Goal: Information Seeking & Learning: Learn about a topic

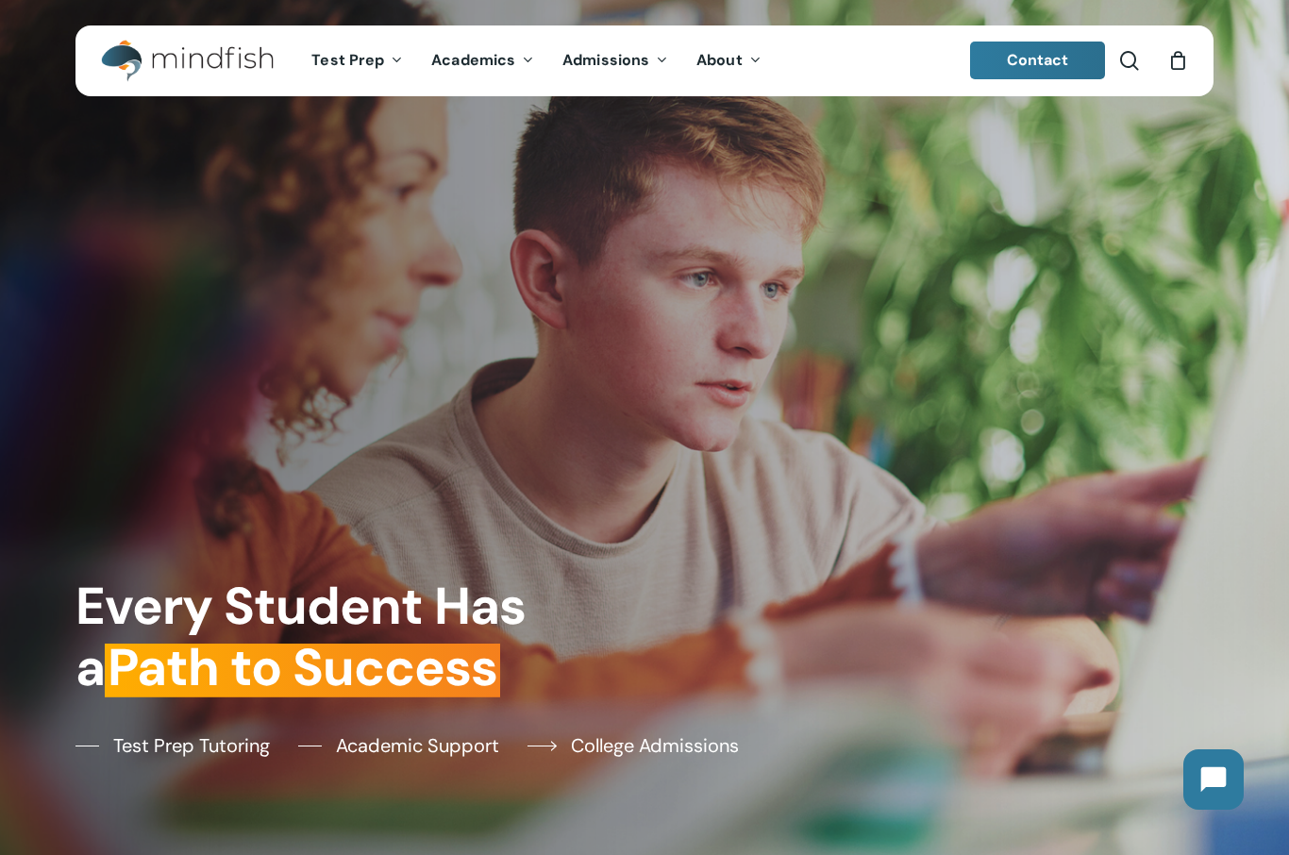
click at [719, 759] on span "College Admissions" at bounding box center [655, 745] width 168 height 28
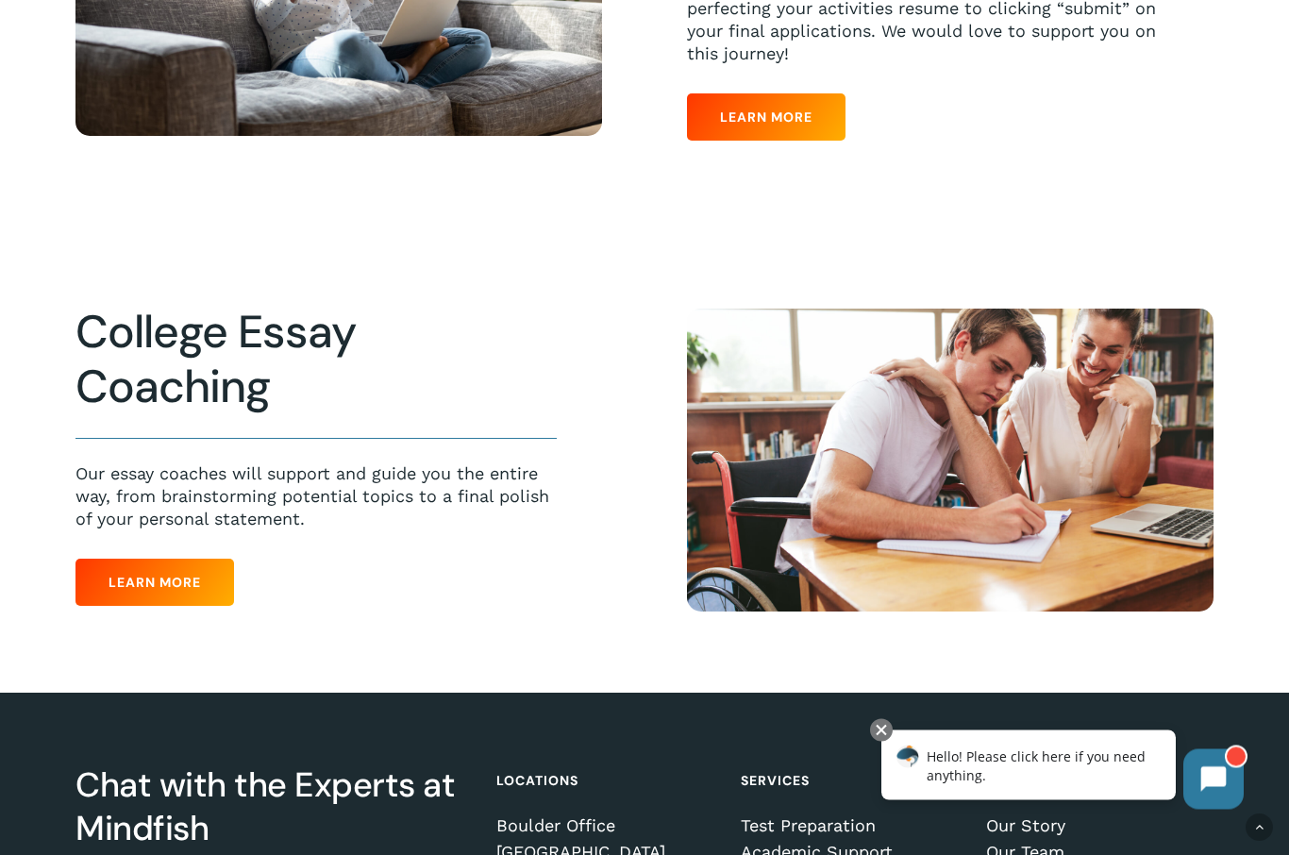
scroll to position [804, 0]
click at [883, 736] on div at bounding box center [881, 730] width 23 height 23
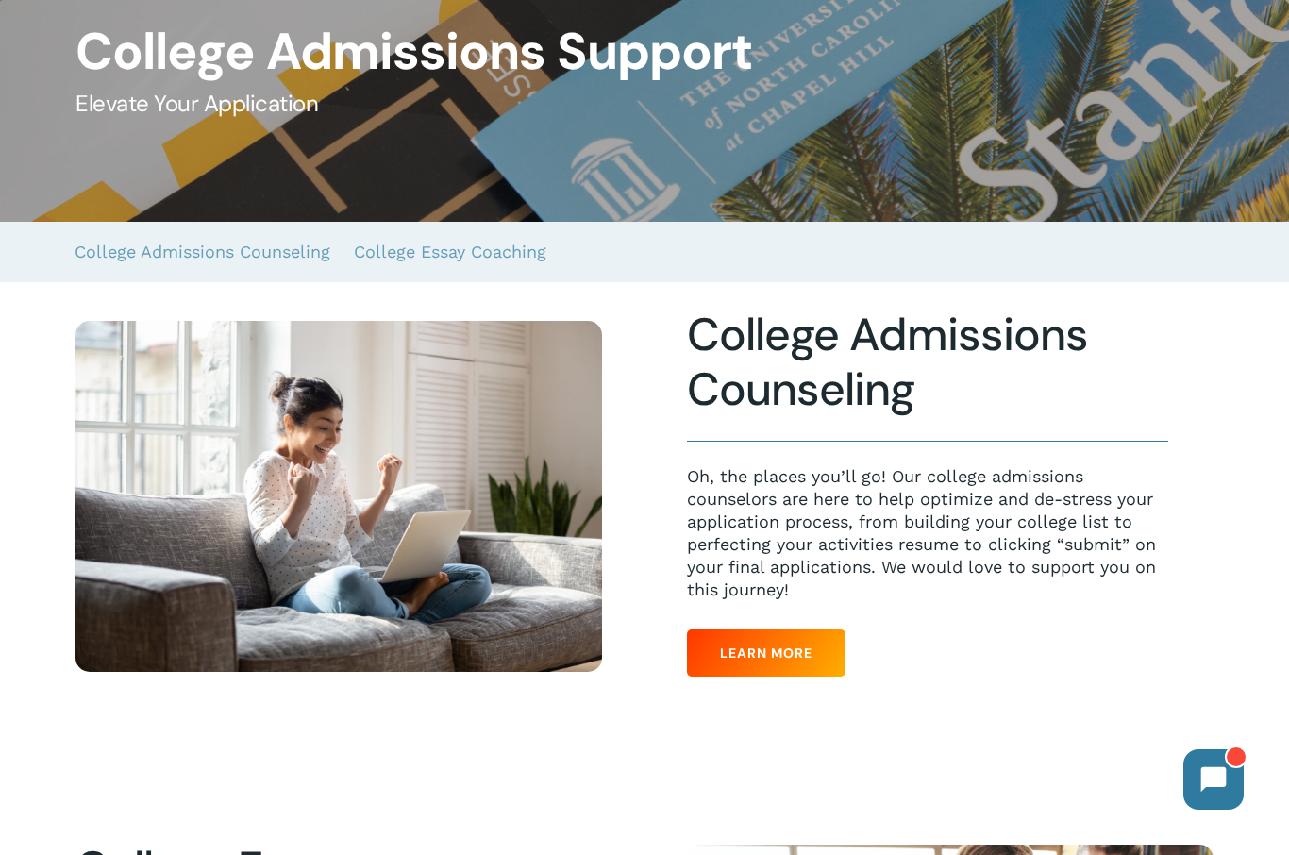
scroll to position [266, 0]
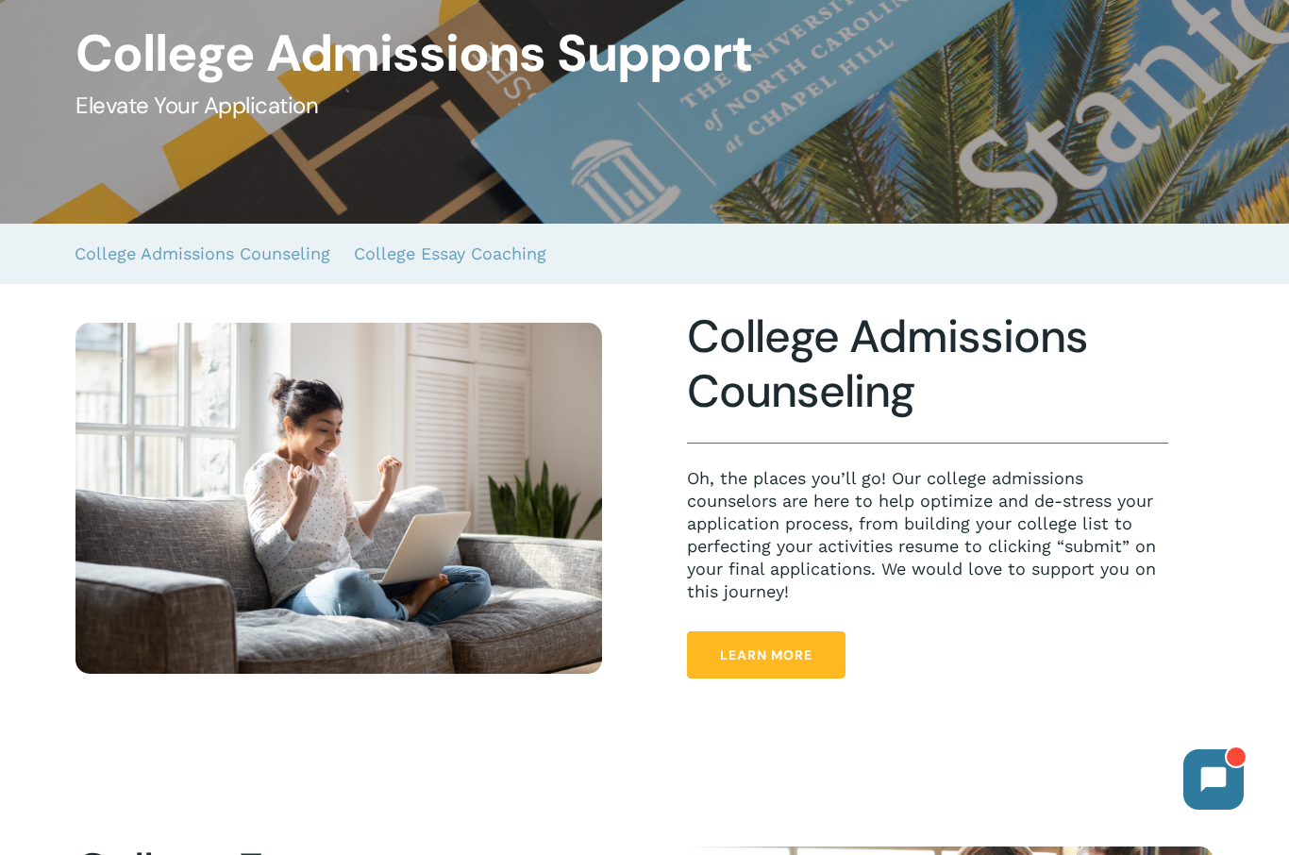
click at [823, 655] on link "Learn More" at bounding box center [766, 654] width 158 height 47
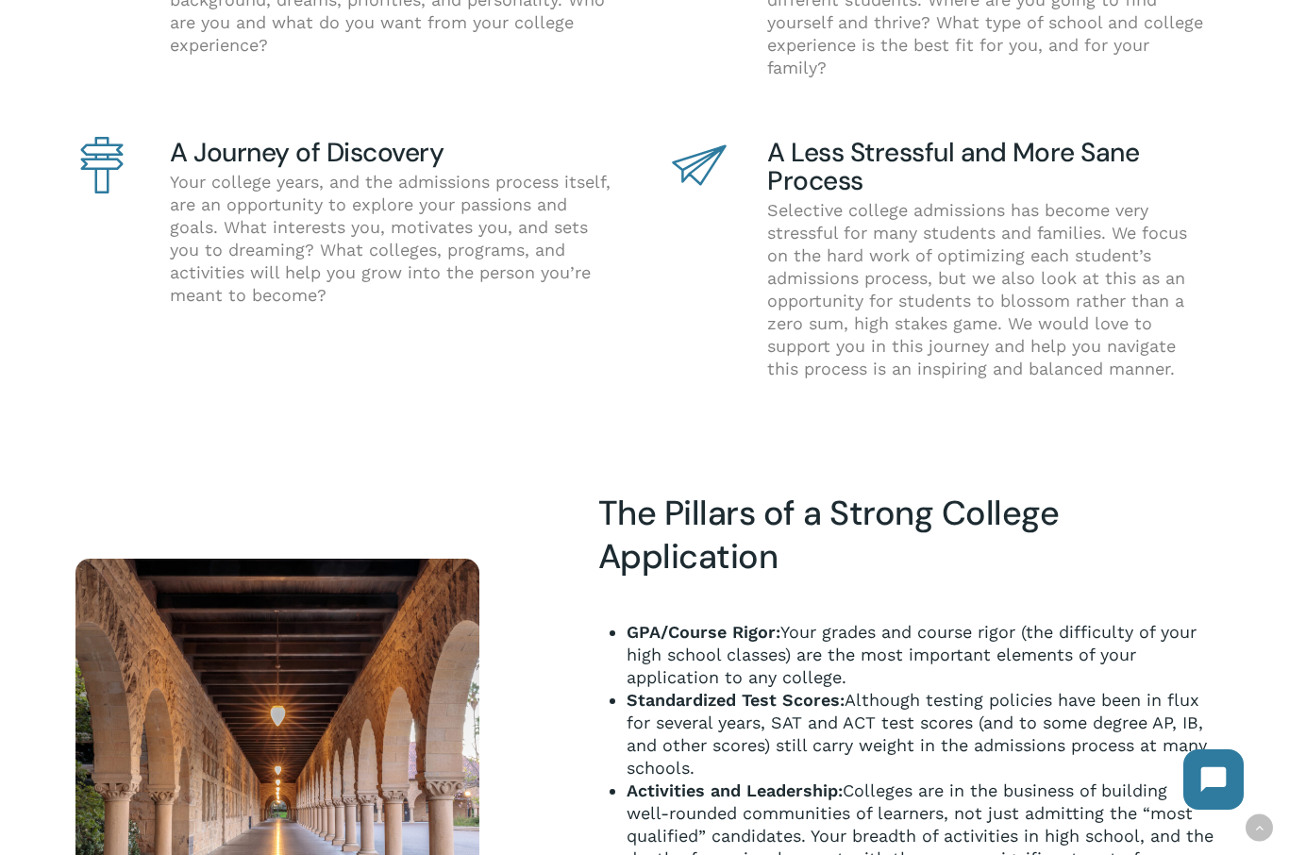
scroll to position [1199, 0]
